Goal: Task Accomplishment & Management: Manage account settings

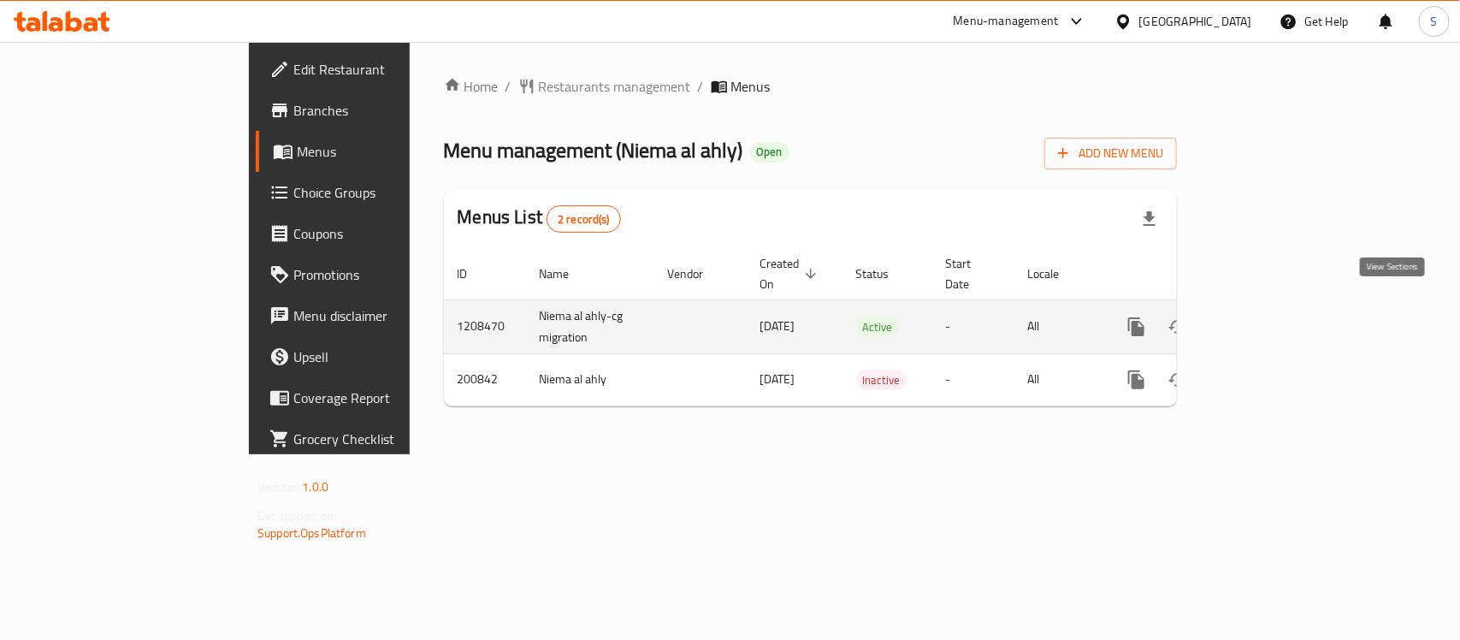
click at [1268, 319] on icon "enhanced table" at bounding box center [1259, 326] width 15 height 15
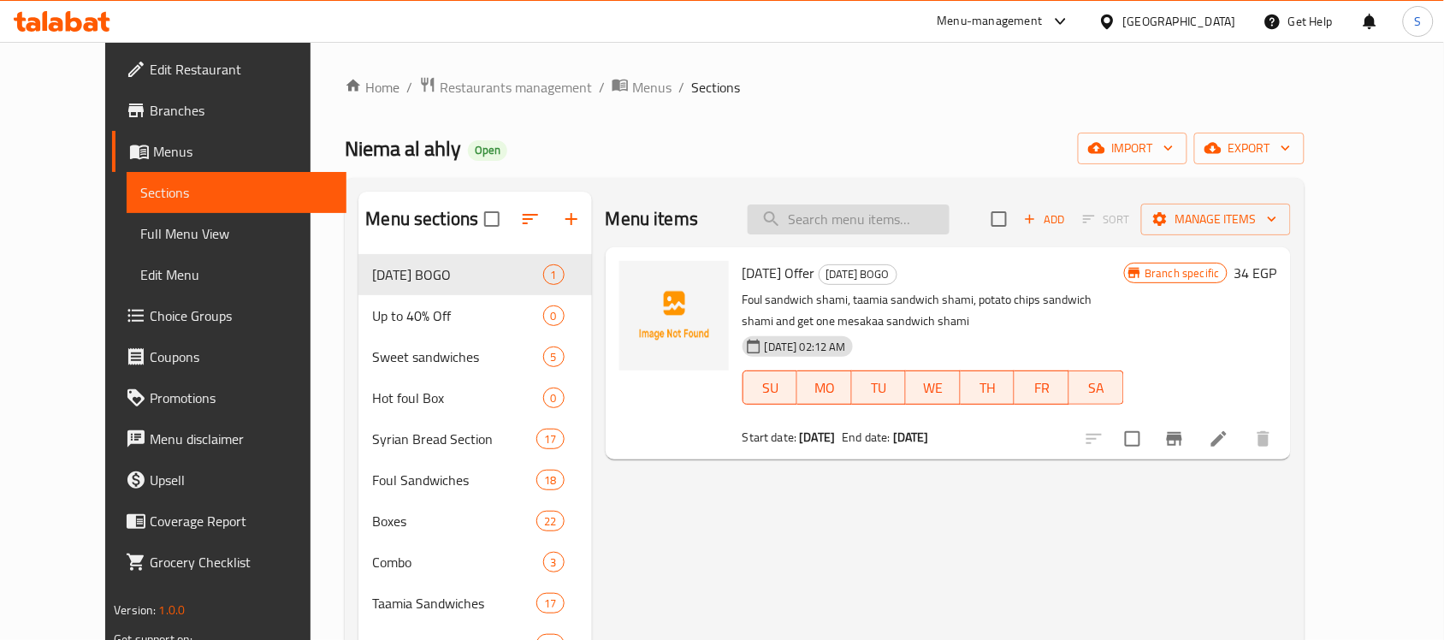
click at [888, 233] on input "search" at bounding box center [849, 219] width 202 height 30
paste input "Fried Cheese Sandwich"
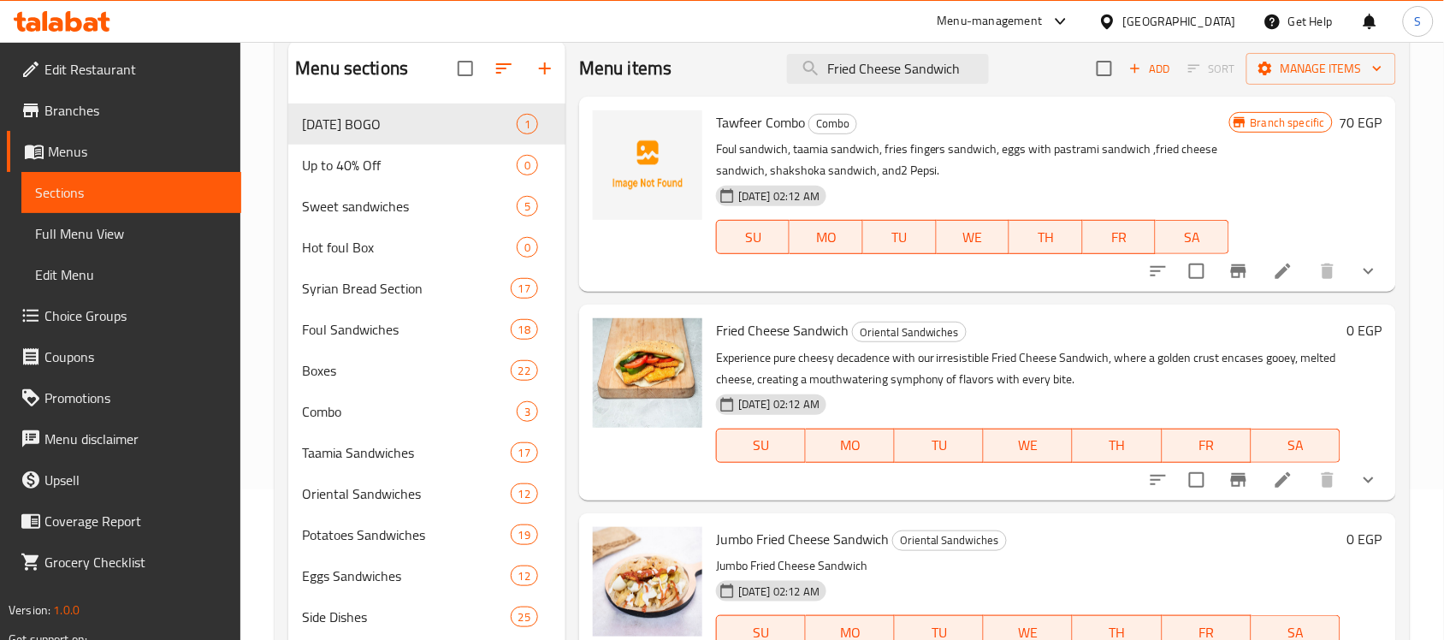
scroll to position [321, 0]
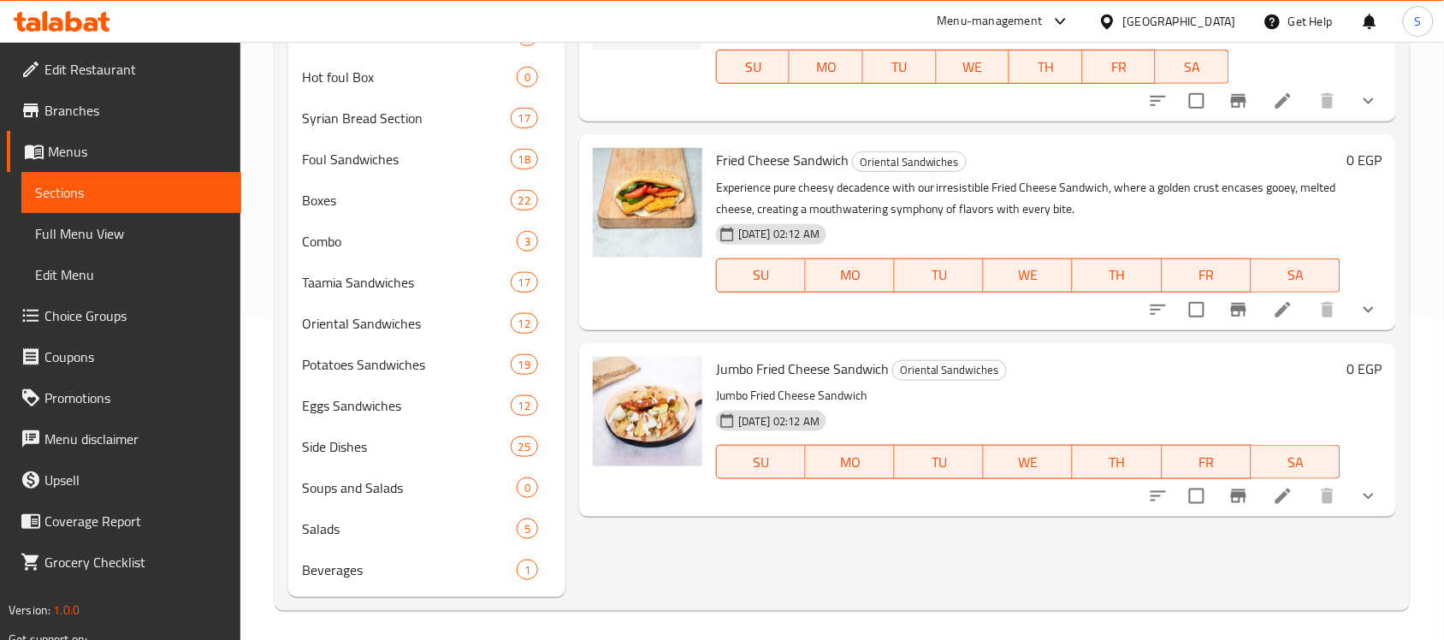
type input "Fried Cheese Sandwich"
click at [1280, 309] on icon at bounding box center [1283, 309] width 21 height 21
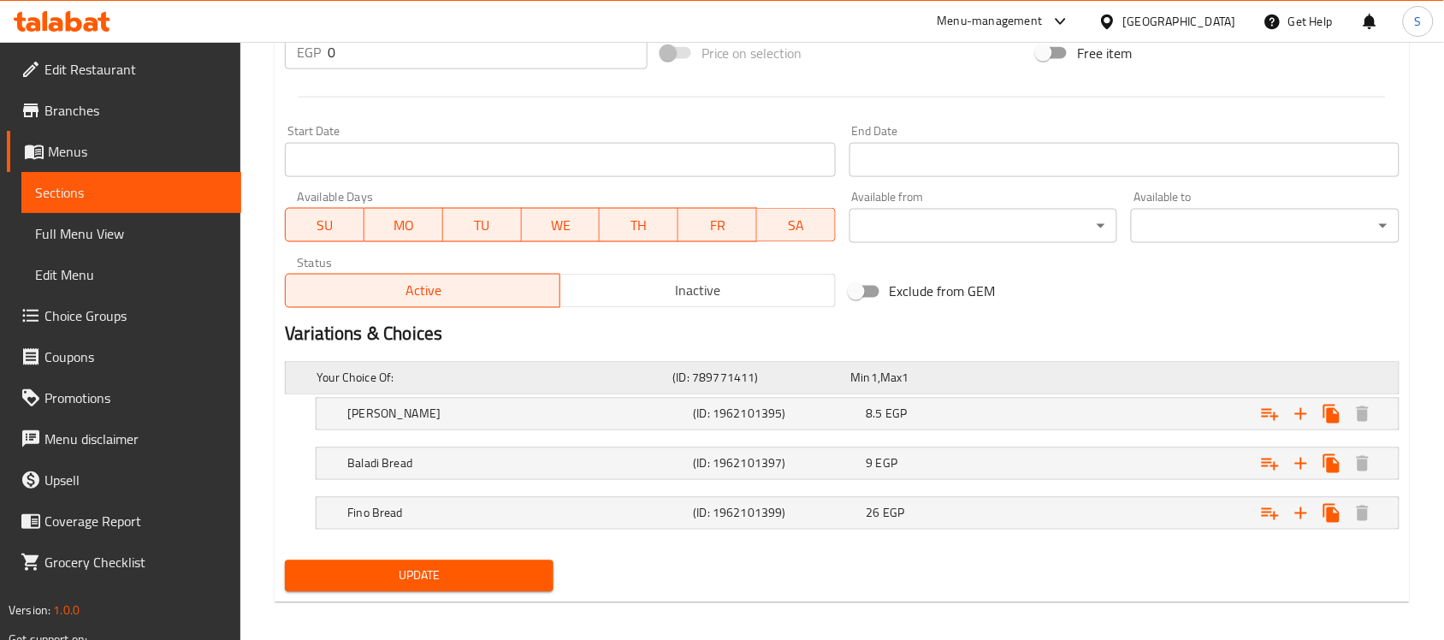
scroll to position [682, 0]
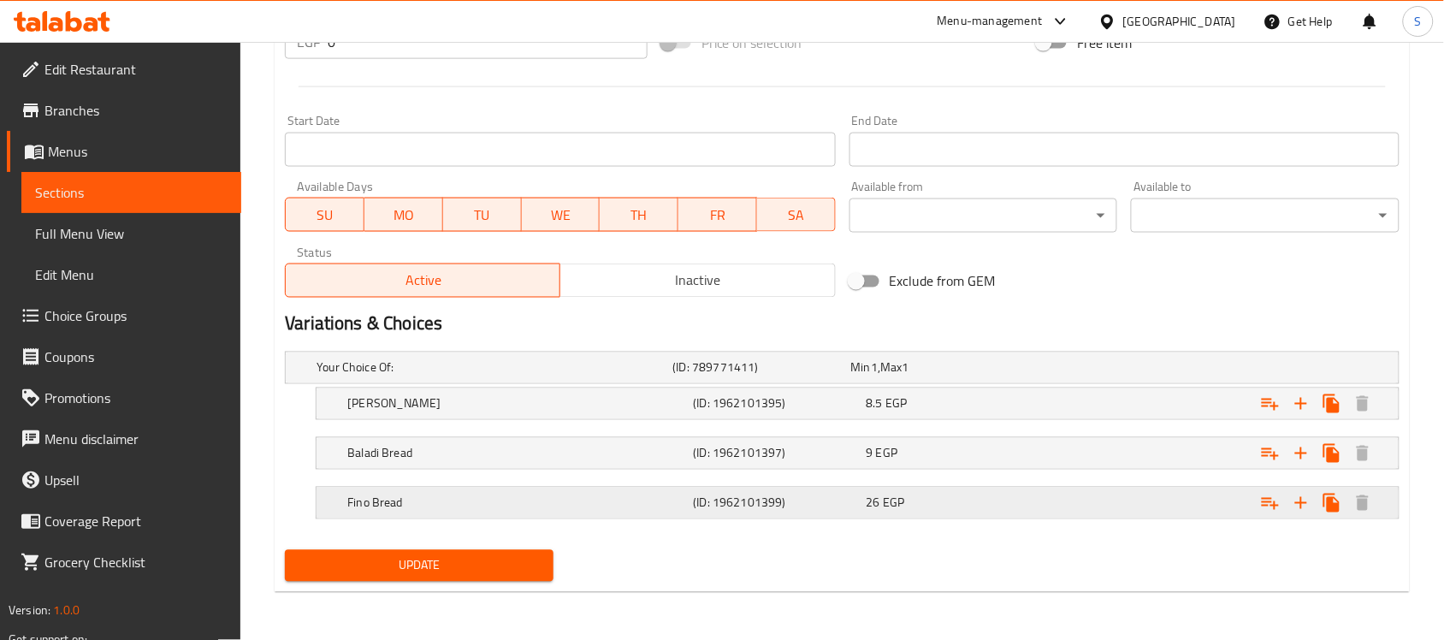
drag, startPoint x: 462, startPoint y: 503, endPoint x: 582, endPoint y: 498, distance: 119.9
click at [462, 503] on h5 "Fino Bread" at bounding box center [516, 502] width 339 height 17
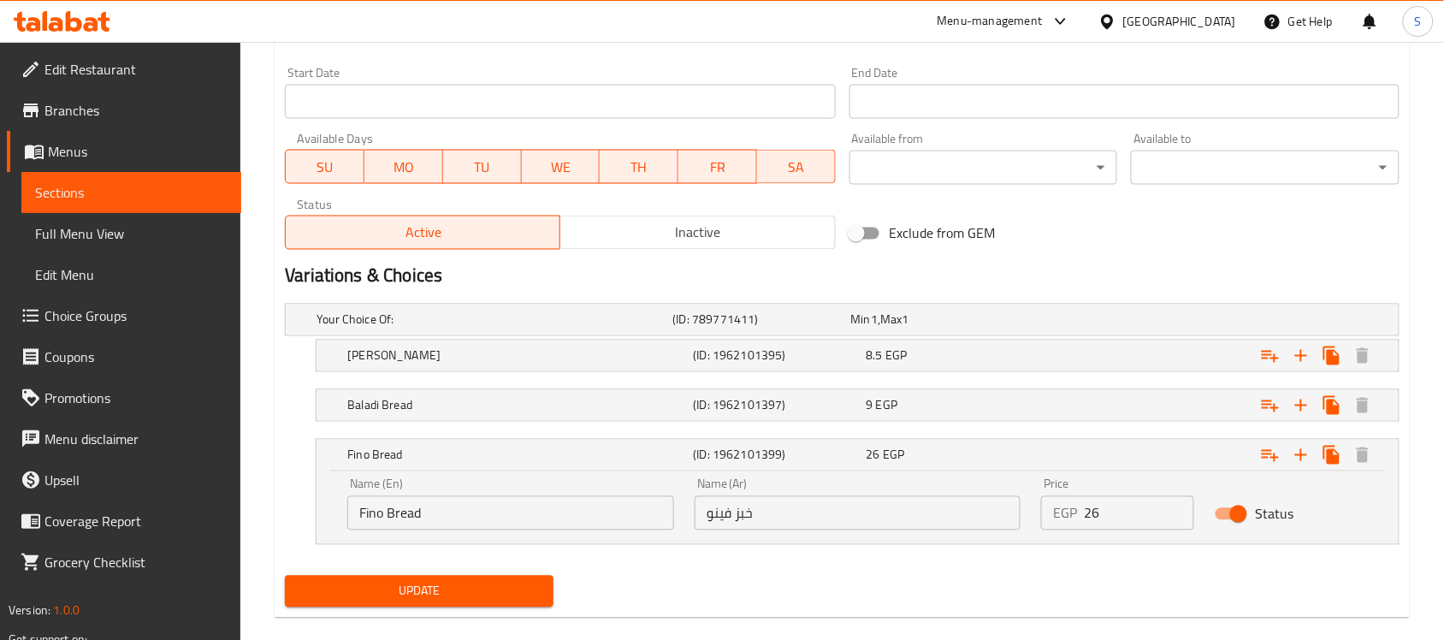
scroll to position [755, 0]
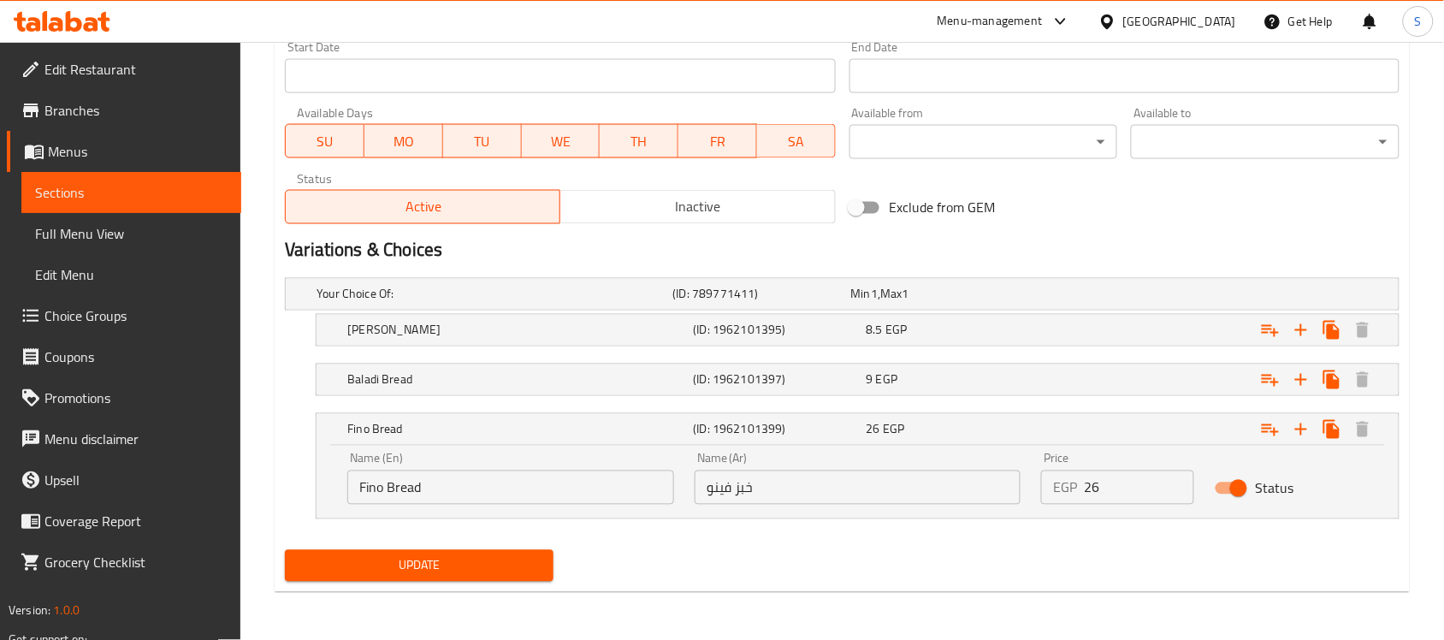
click at [781, 490] on input "خبز فينو" at bounding box center [858, 487] width 327 height 34
type input "خبز فينو فرنساوي"
click at [813, 488] on input "خبز فينو فرنساوي" at bounding box center [858, 487] width 327 height 34
click at [360, 493] on input "Fino Bread" at bounding box center [510, 487] width 327 height 34
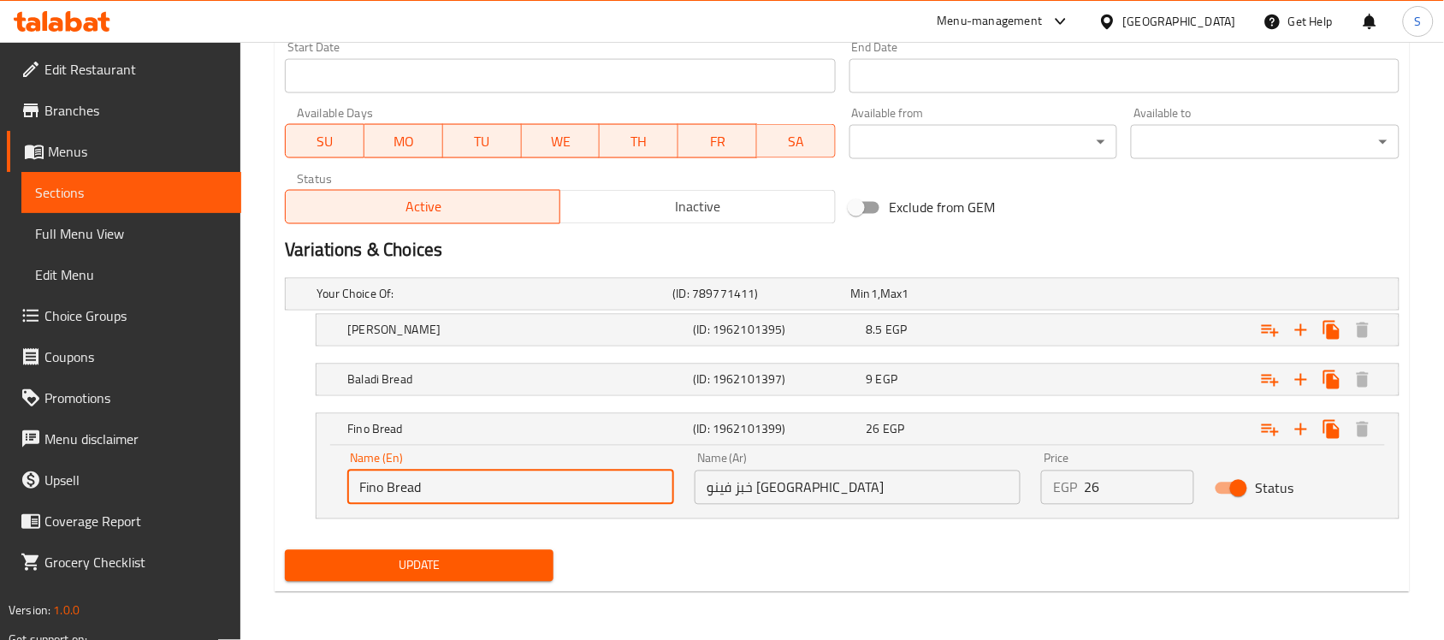
paste input "French"
type input "French Fino Bread"
click at [412, 561] on span "Update" at bounding box center [419, 565] width 241 height 21
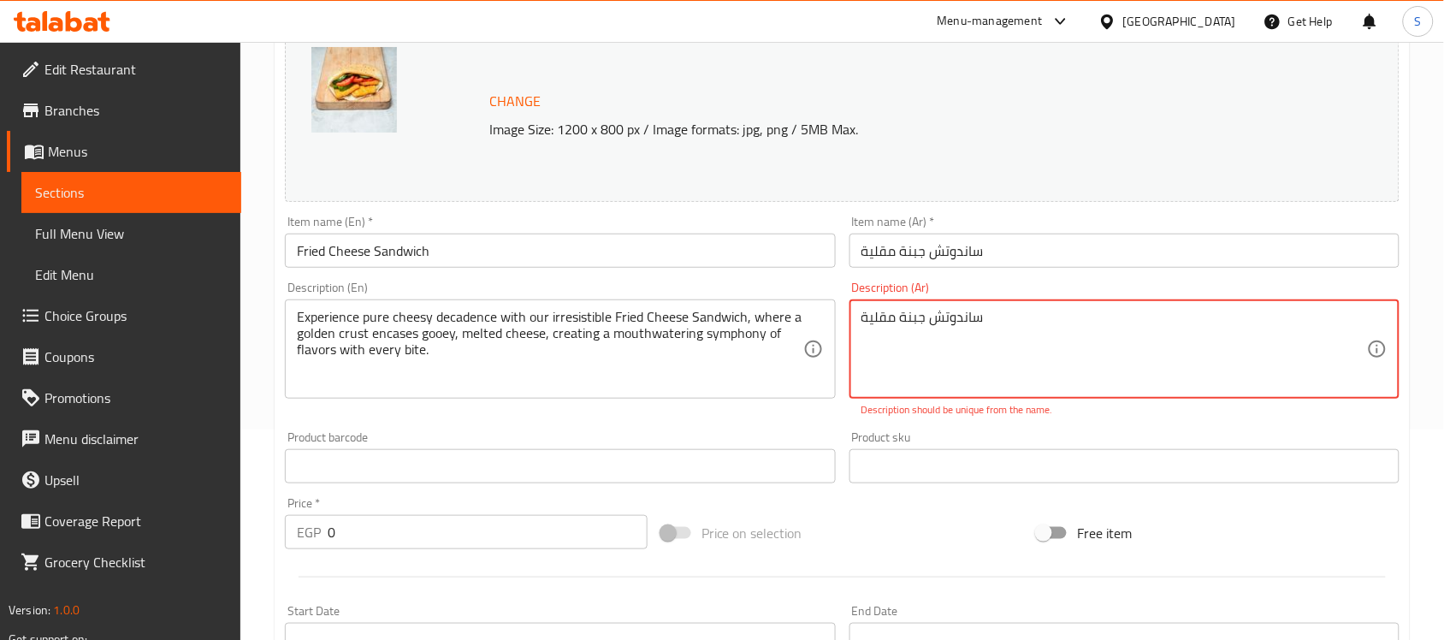
click at [951, 312] on textarea "ساندوتش جبنة مقلية" at bounding box center [1114, 349] width 506 height 81
click at [856, 314] on div "ساندوتش جبنة مقلية Description (Ar)" at bounding box center [1124, 348] width 550 height 99
click at [1055, 335] on textarea "ساندوتش جبنة مقلية" at bounding box center [1114, 349] width 506 height 81
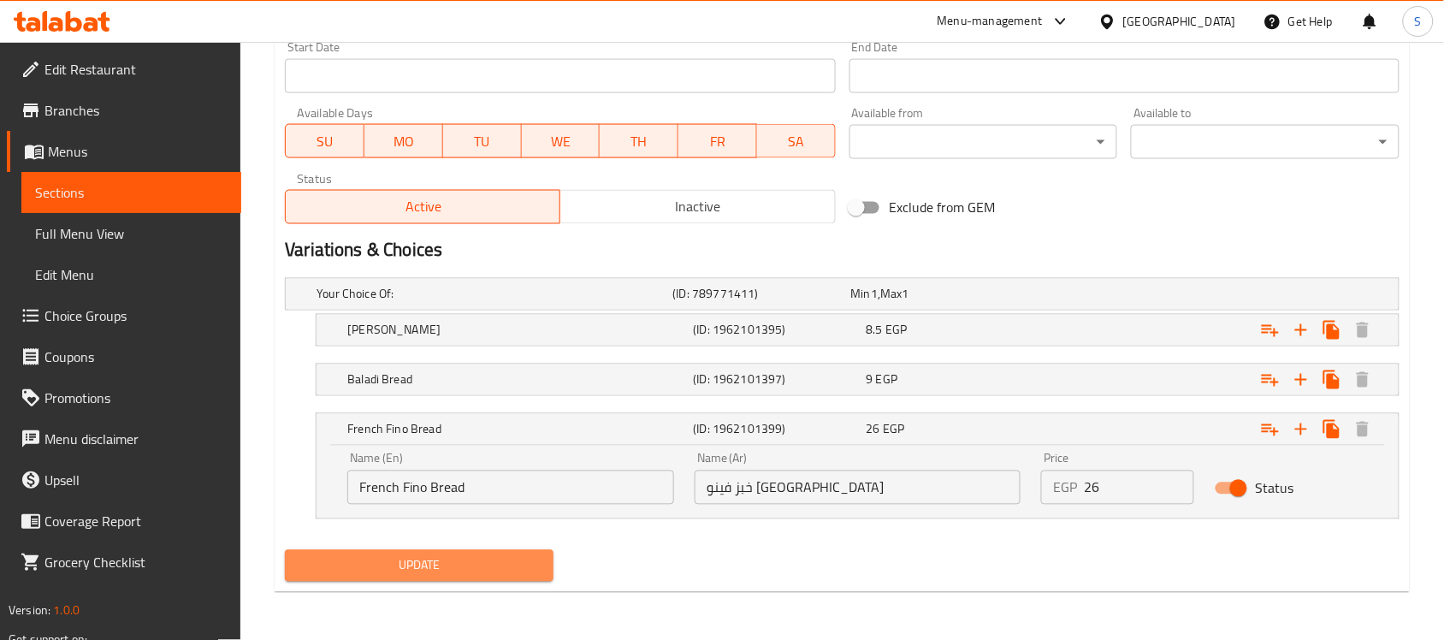
click at [452, 556] on span "Update" at bounding box center [419, 565] width 241 height 21
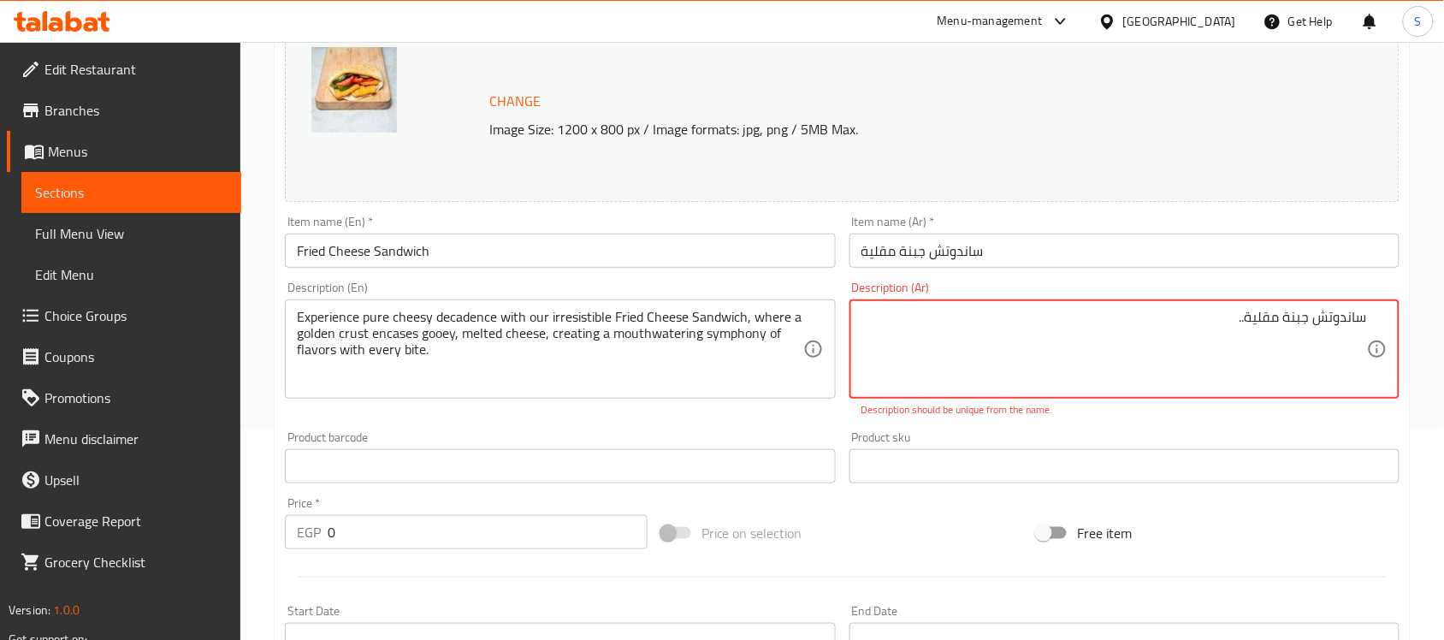
click at [1251, 317] on textarea "ساندوتش جبنة مقلية.." at bounding box center [1114, 349] width 506 height 81
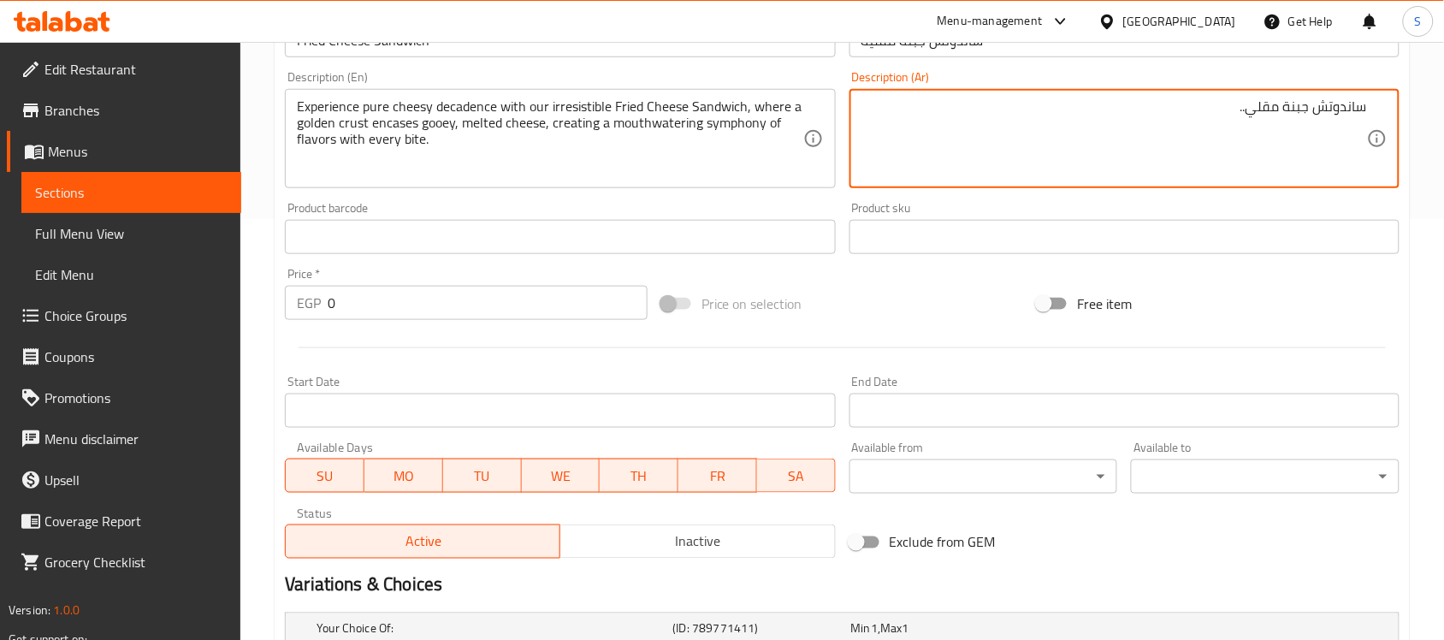
scroll to position [317, 0]
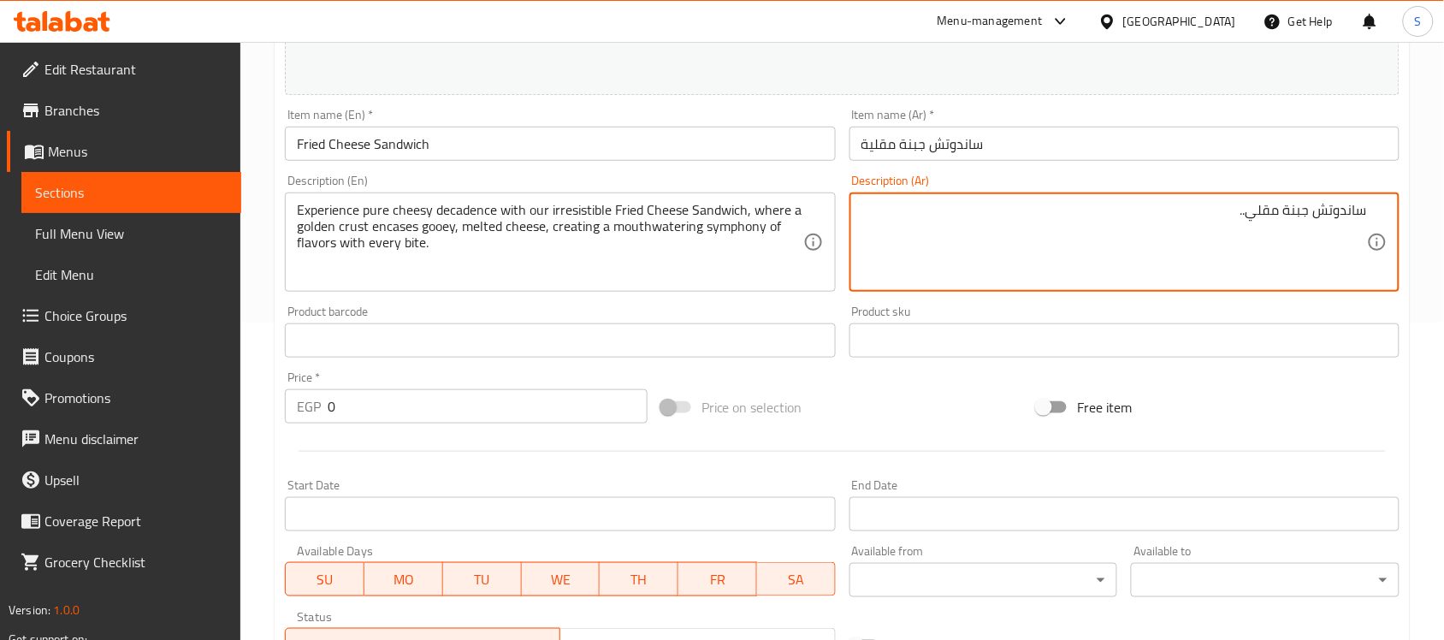
click at [1136, 227] on textarea "ساندوتش جبنة مقلي.." at bounding box center [1114, 242] width 506 height 81
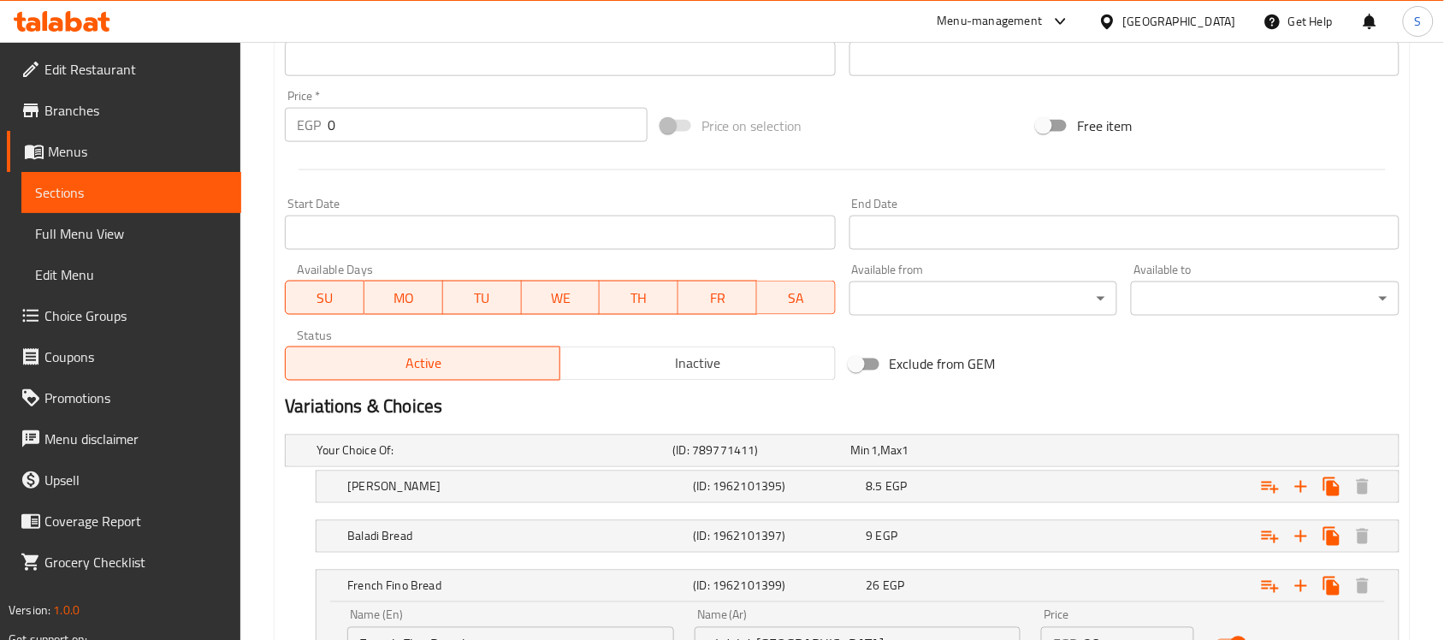
scroll to position [755, 0]
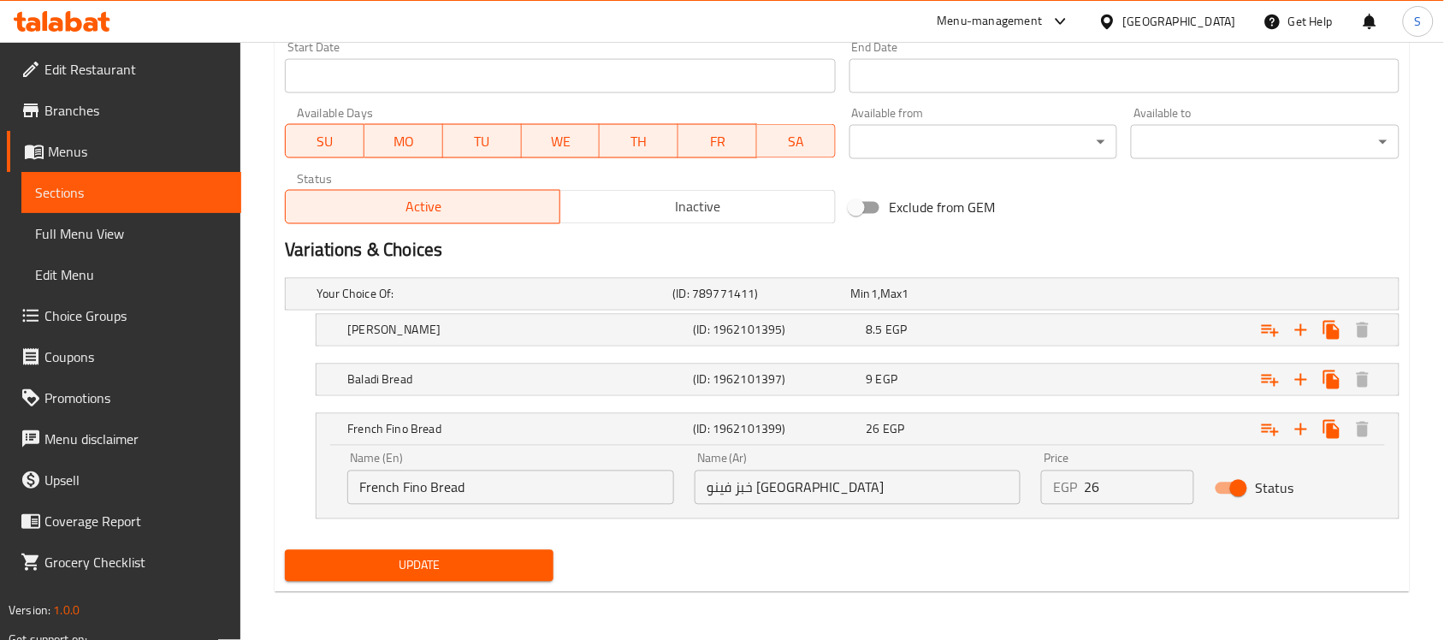
type textarea "ساندوتش جبنة مقلي."
click at [464, 571] on span "Update" at bounding box center [419, 565] width 241 height 21
